Goal: Information Seeking & Learning: Learn about a topic

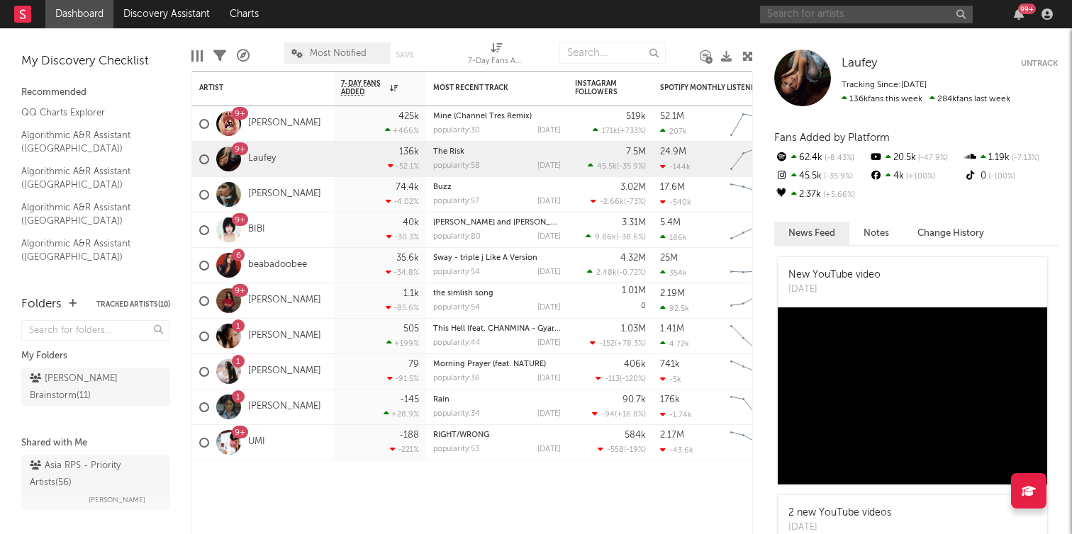
click at [834, 10] on input "text" at bounding box center [866, 15] width 213 height 18
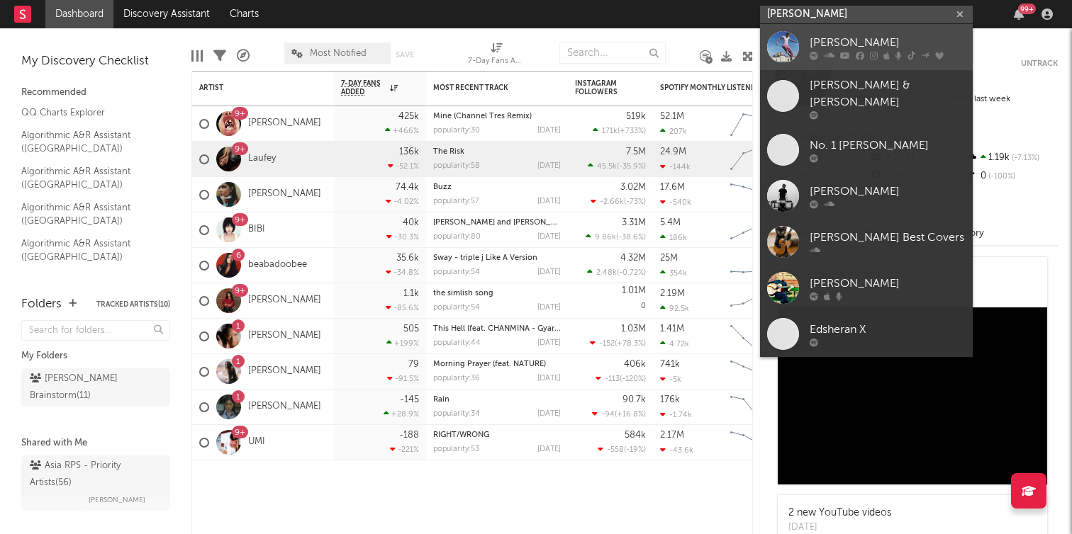
type input "[PERSON_NAME]"
click at [833, 48] on div "[PERSON_NAME]" at bounding box center [887, 42] width 156 height 17
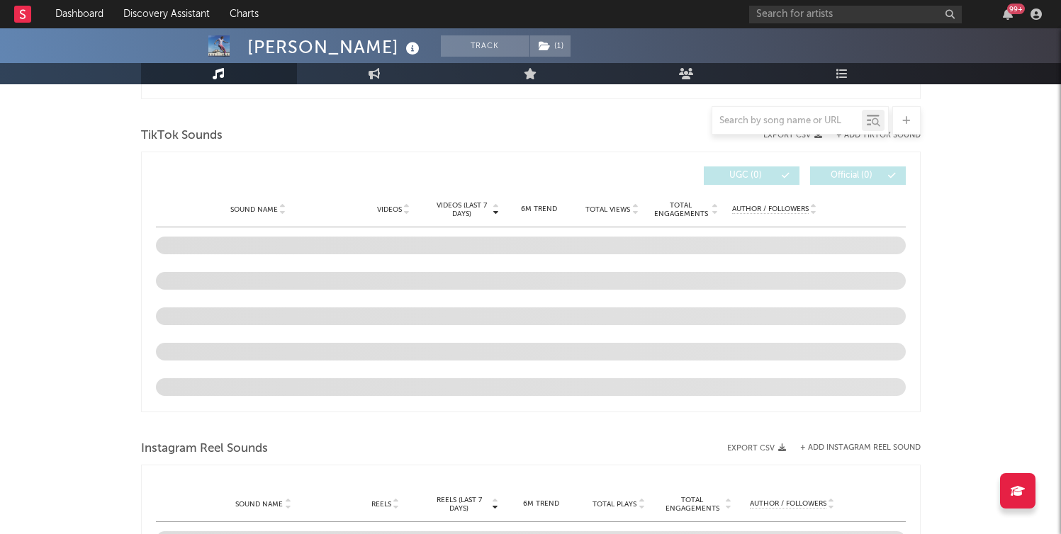
scroll to position [900, 0]
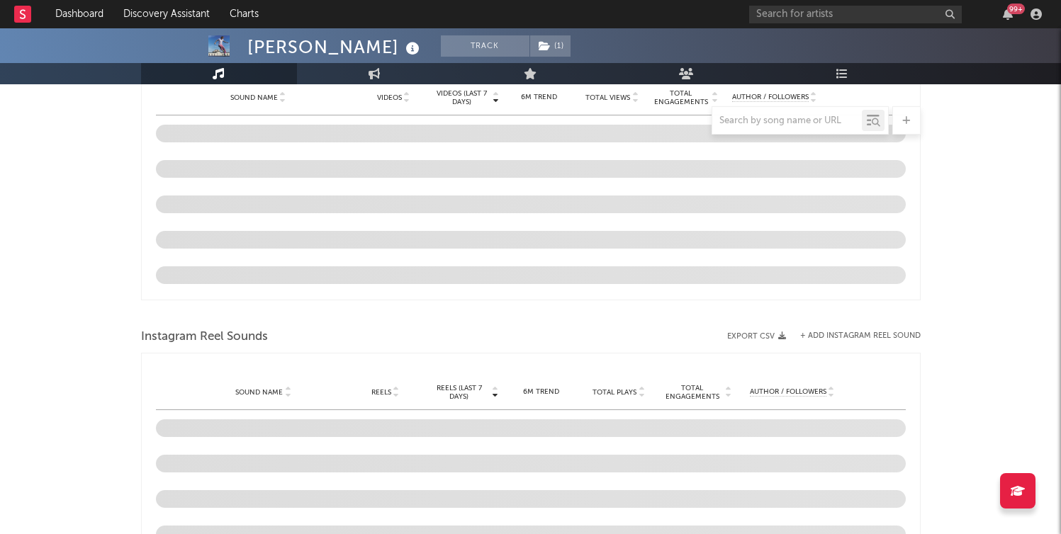
select select "6m"
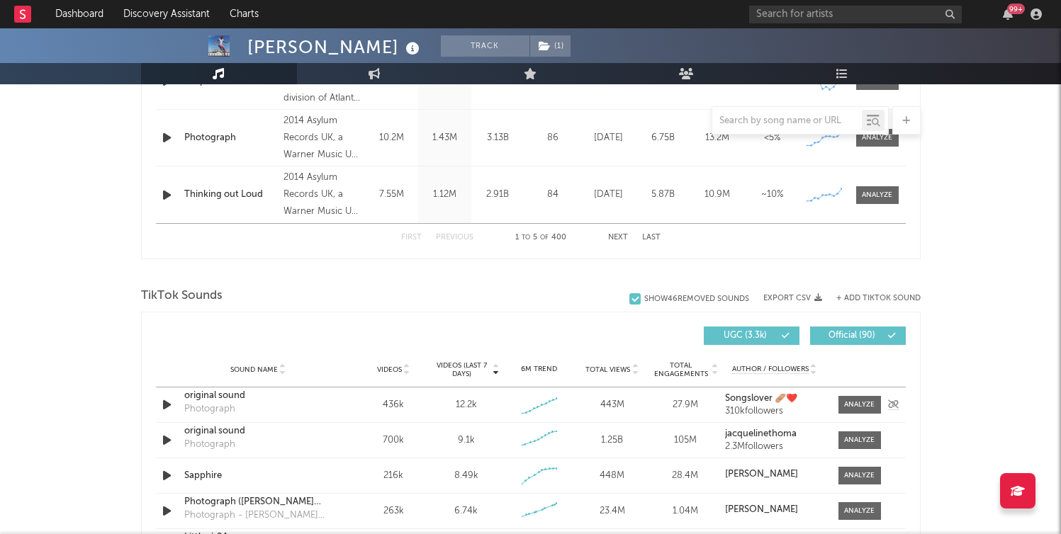
scroll to position [951, 0]
